Goal: Check status: Check status

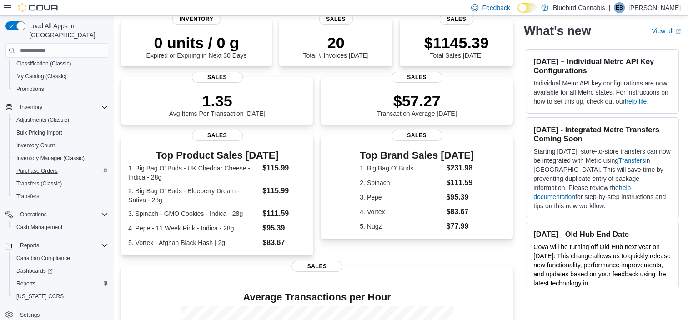
scroll to position [71, 0]
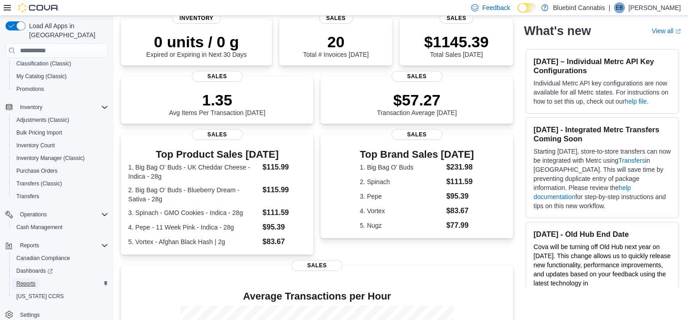
click at [29, 280] on span "Reports" at bounding box center [25, 283] width 19 height 7
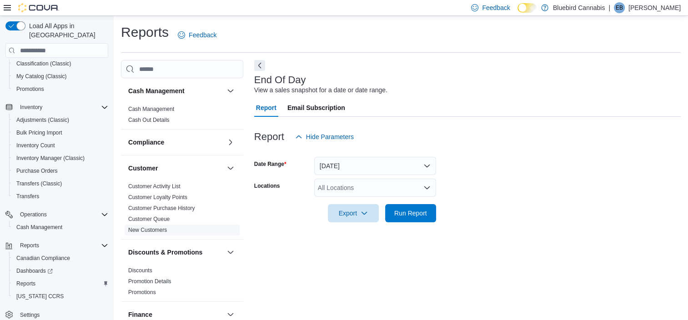
scroll to position [5, 0]
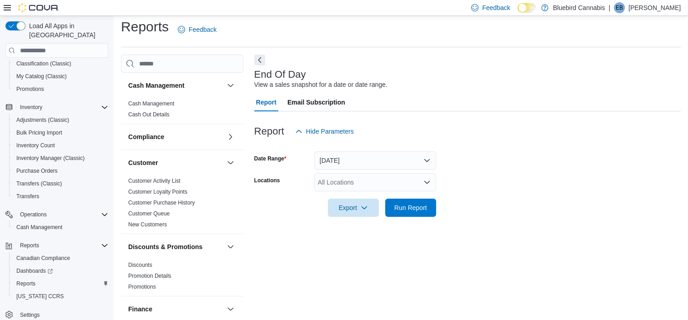
click at [355, 184] on div "All Locations" at bounding box center [375, 182] width 122 height 18
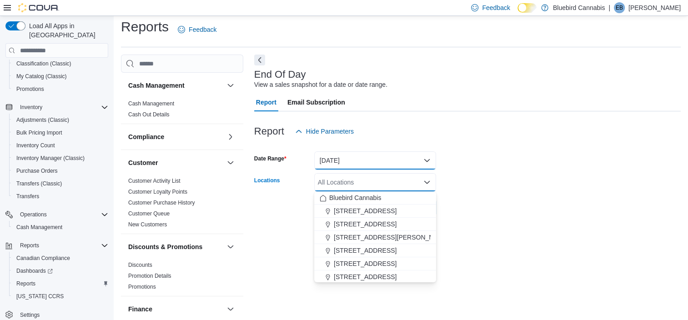
click at [340, 162] on button "[DATE]" at bounding box center [375, 161] width 122 height 18
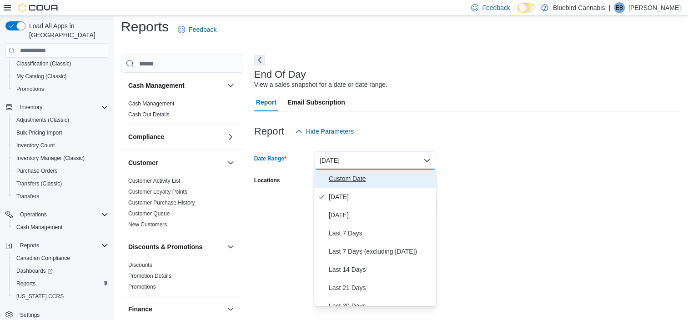
click at [340, 176] on span "Custom Date" at bounding box center [381, 178] width 104 height 11
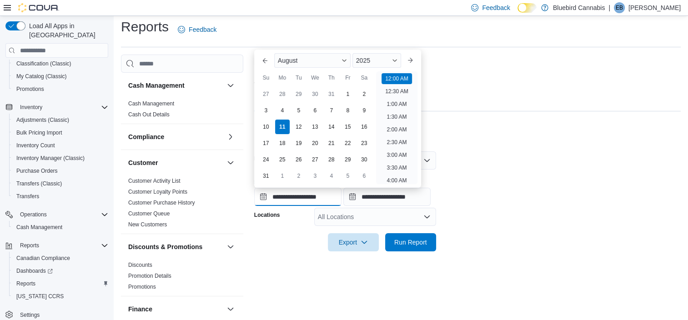
click at [306, 198] on input "**********" at bounding box center [297, 197] width 87 height 18
click at [342, 96] on div "1" at bounding box center [348, 94] width 16 height 16
type input "**********"
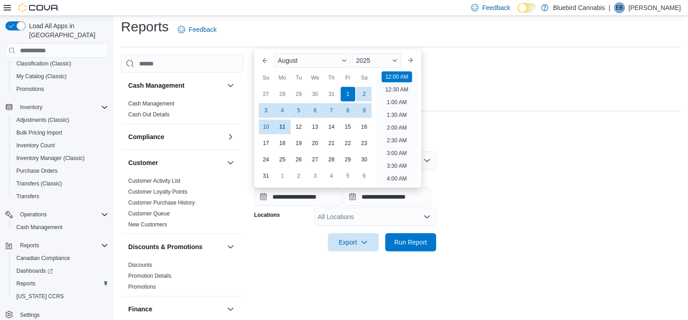
click at [447, 144] on div at bounding box center [467, 146] width 427 height 11
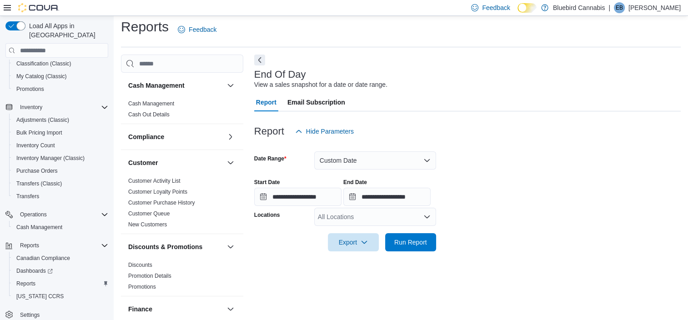
click at [397, 219] on div "All Locations" at bounding box center [375, 217] width 122 height 18
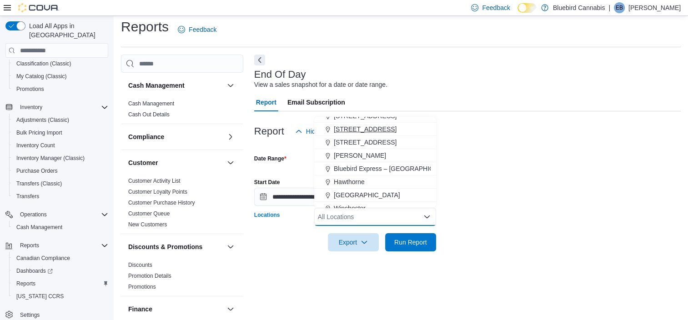
scroll to position [67, 0]
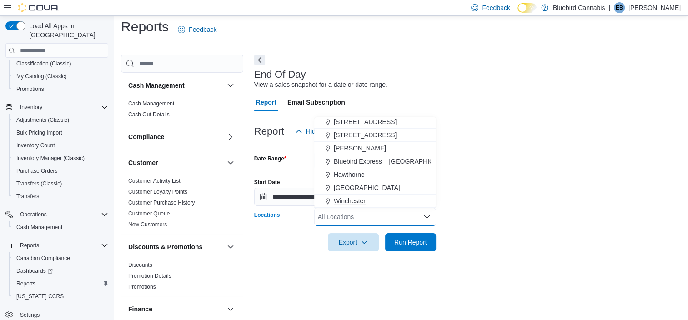
click at [347, 200] on span "Winchester" at bounding box center [350, 201] width 32 height 9
click at [415, 241] on span "Run Report" at bounding box center [411, 242] width 33 height 9
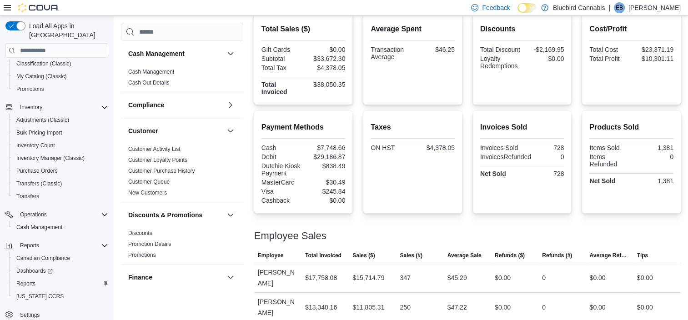
scroll to position [324, 0]
